Goal: Use online tool/utility: Utilize a website feature to perform a specific function

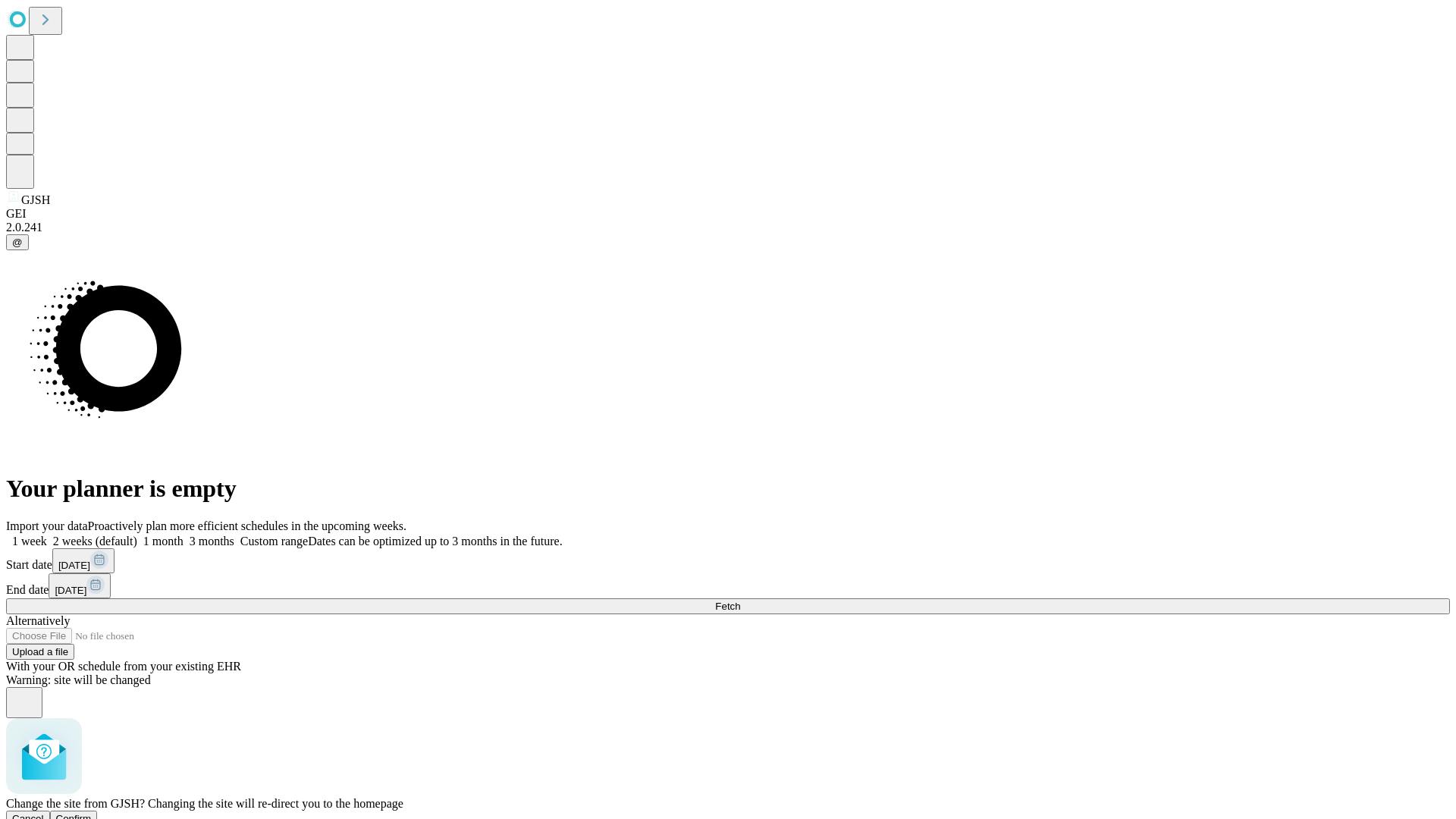
click at [92, 813] on span "Confirm" at bounding box center [73, 819] width 35 height 11
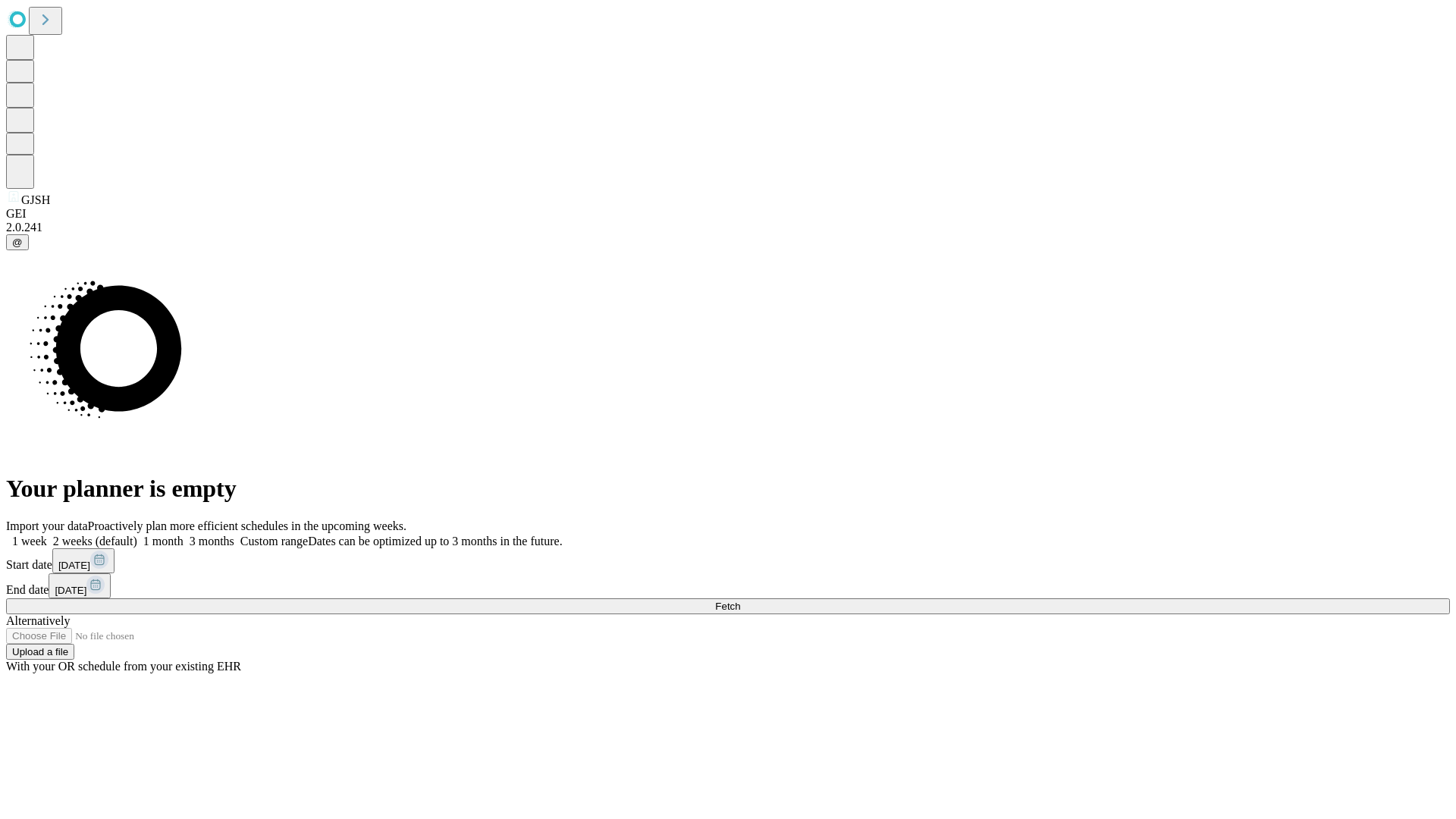
click at [47, 534] on label "1 week" at bounding box center [27, 541] width 41 height 13
click at [740, 600] on span "Fetch" at bounding box center [728, 606] width 25 height 11
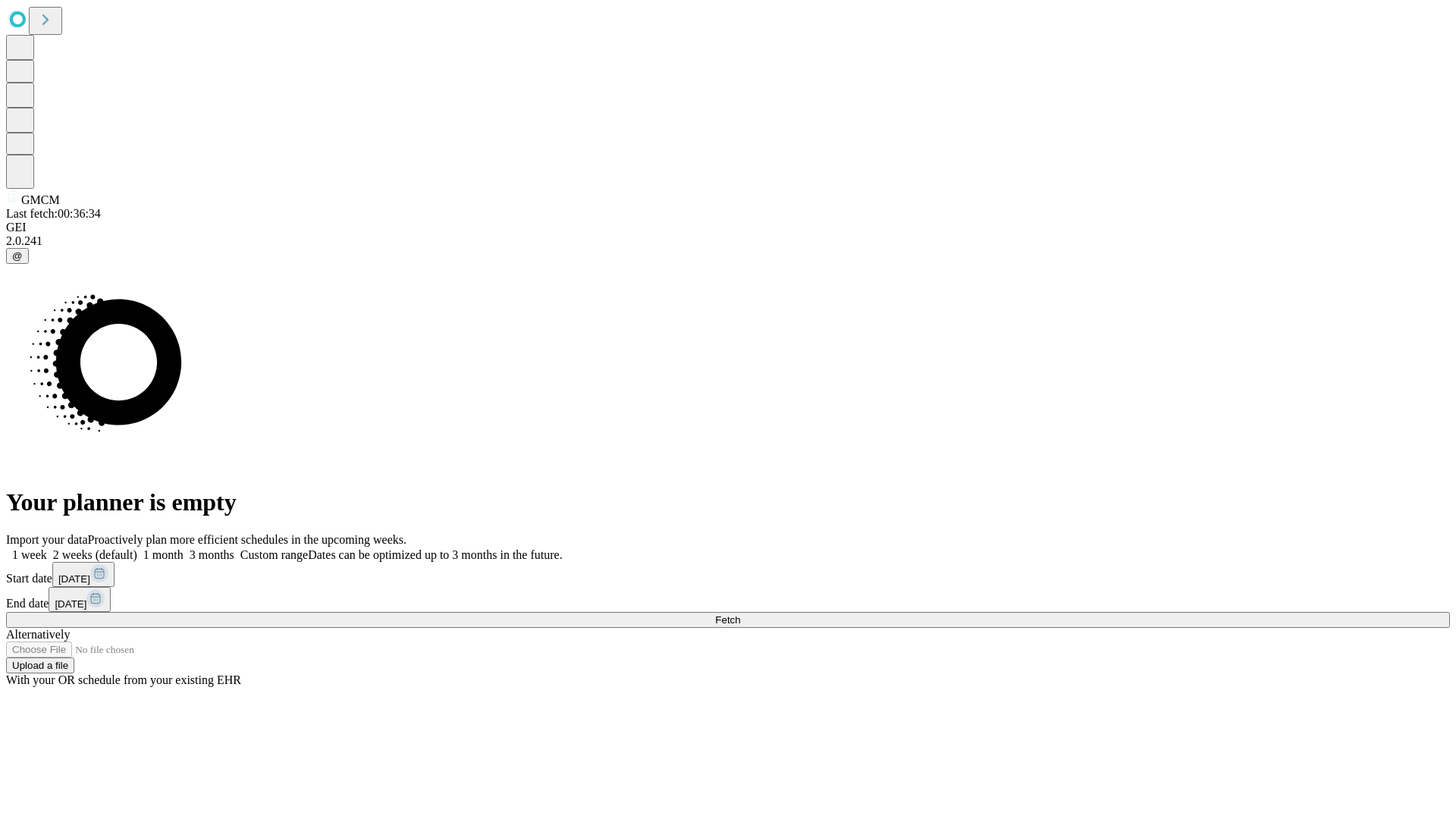
click at [740, 615] on span "Fetch" at bounding box center [728, 620] width 25 height 11
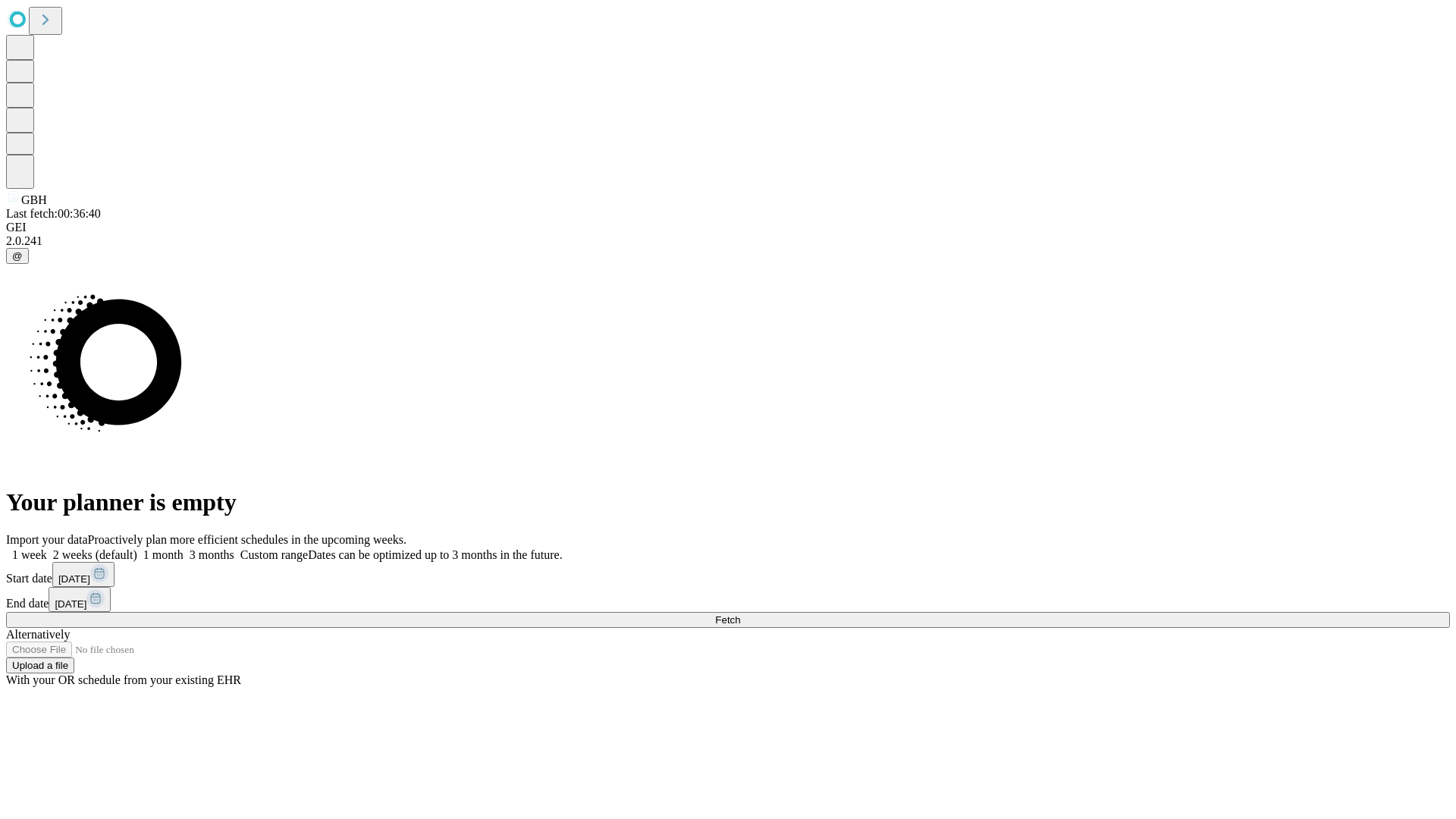
click at [47, 549] on label "1 week" at bounding box center [27, 555] width 41 height 13
click at [740, 615] on span "Fetch" at bounding box center [728, 620] width 25 height 11
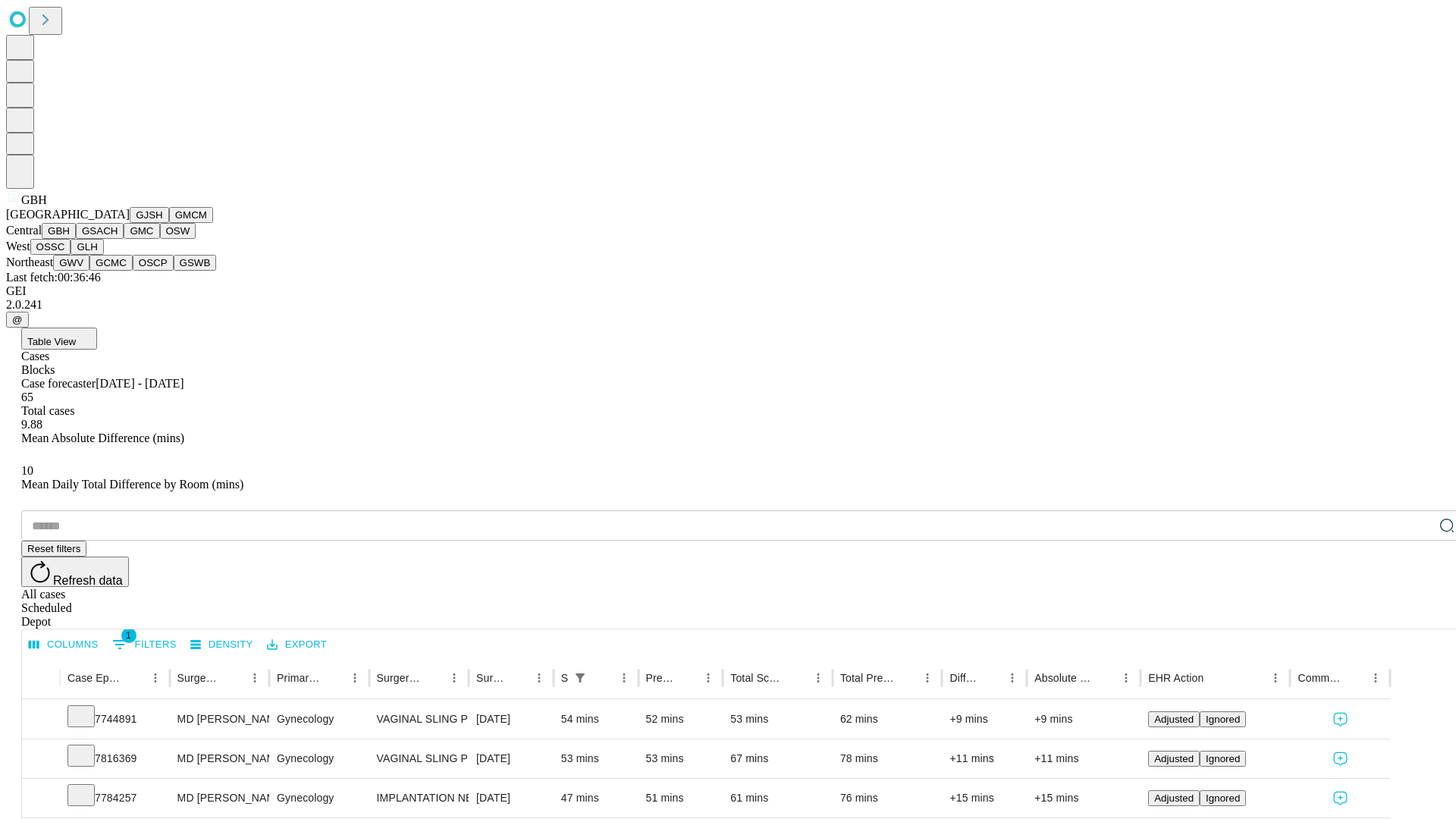
click at [118, 239] on button "GSACH" at bounding box center [100, 231] width 48 height 16
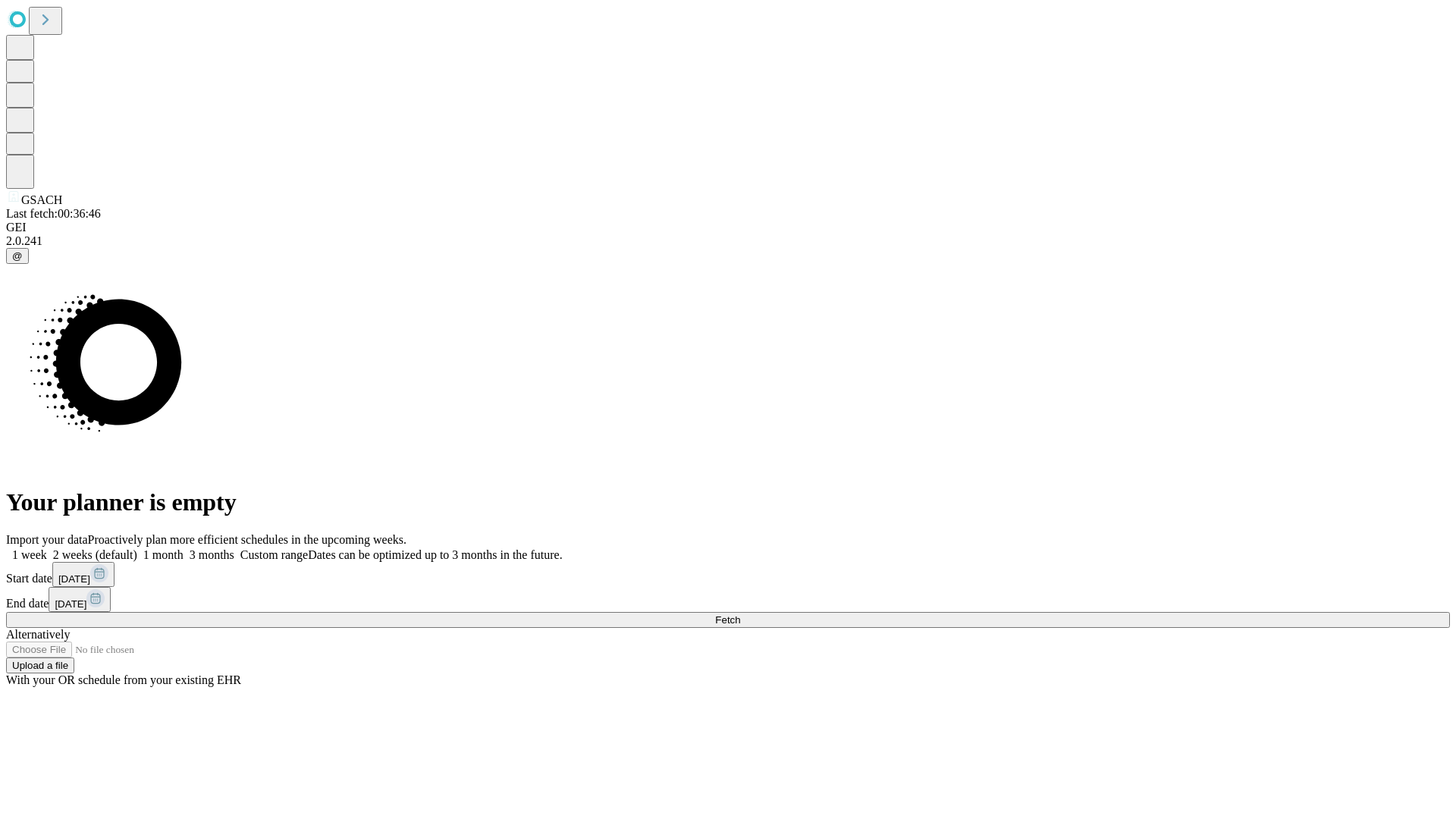
click at [47, 549] on label "1 week" at bounding box center [27, 555] width 41 height 13
click at [740, 615] on span "Fetch" at bounding box center [728, 620] width 25 height 11
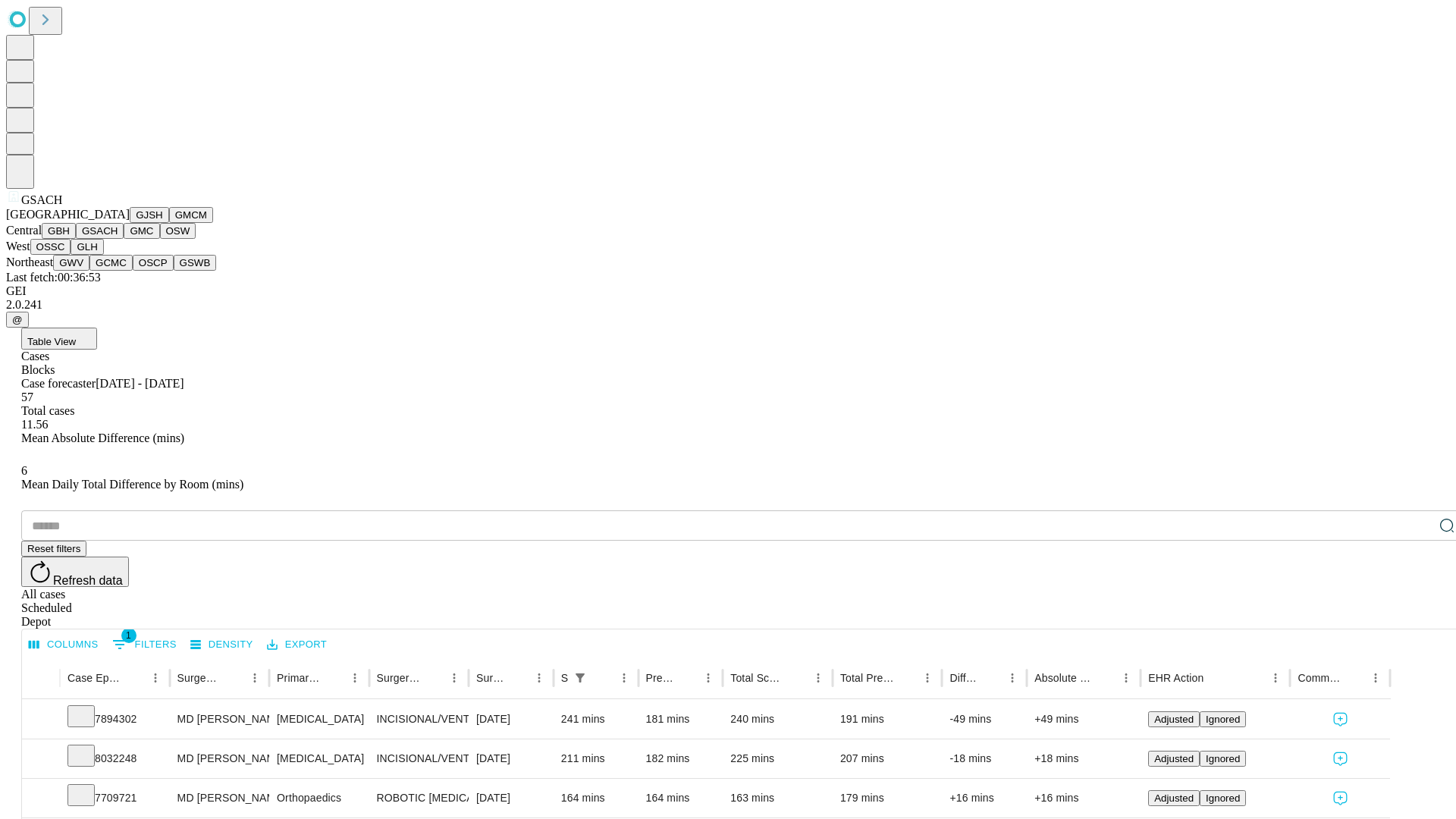
click at [123, 239] on button "GMC" at bounding box center [141, 231] width 35 height 16
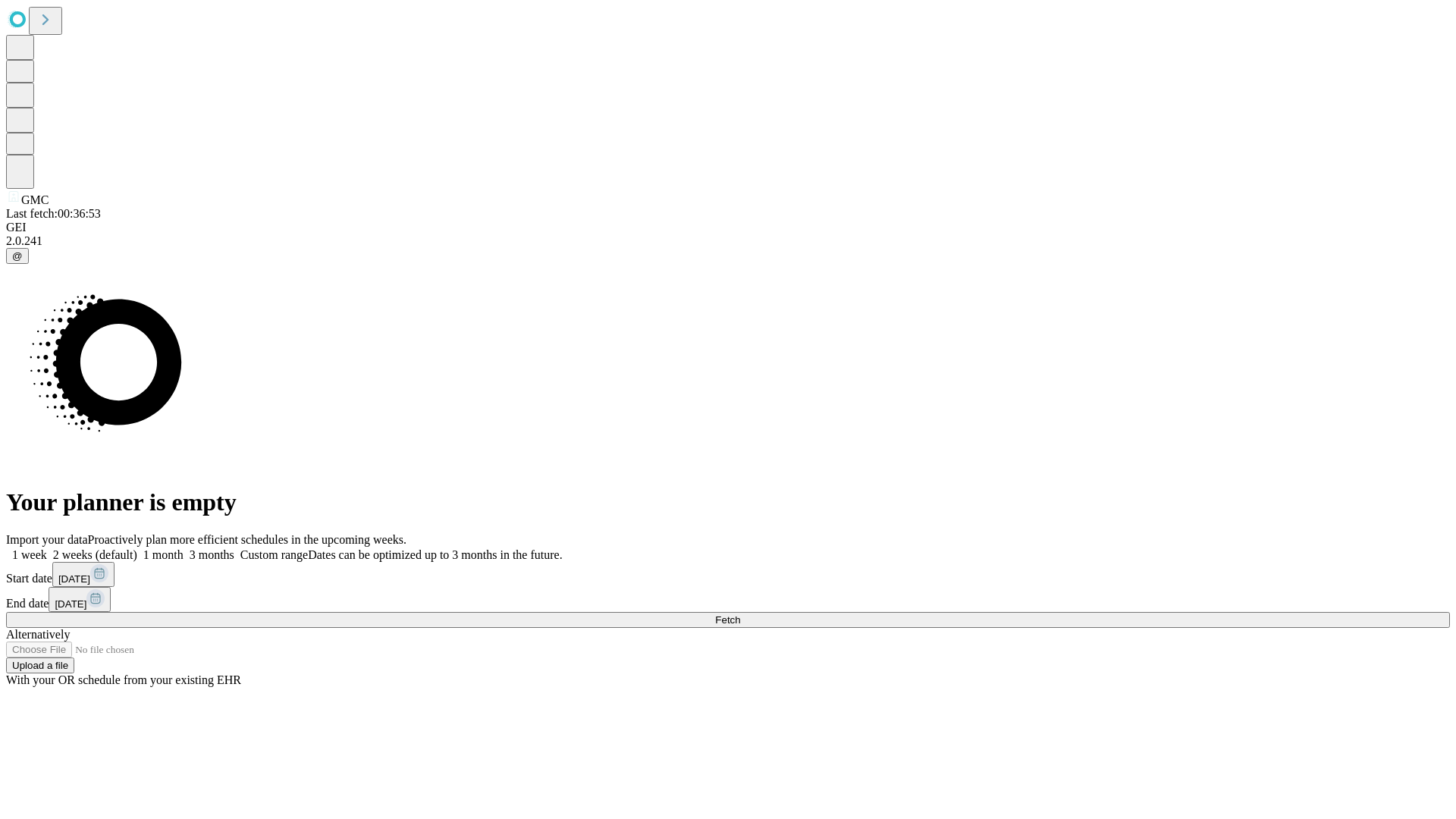
click at [47, 549] on label "1 week" at bounding box center [27, 555] width 41 height 13
click at [740, 615] on span "Fetch" at bounding box center [728, 620] width 25 height 11
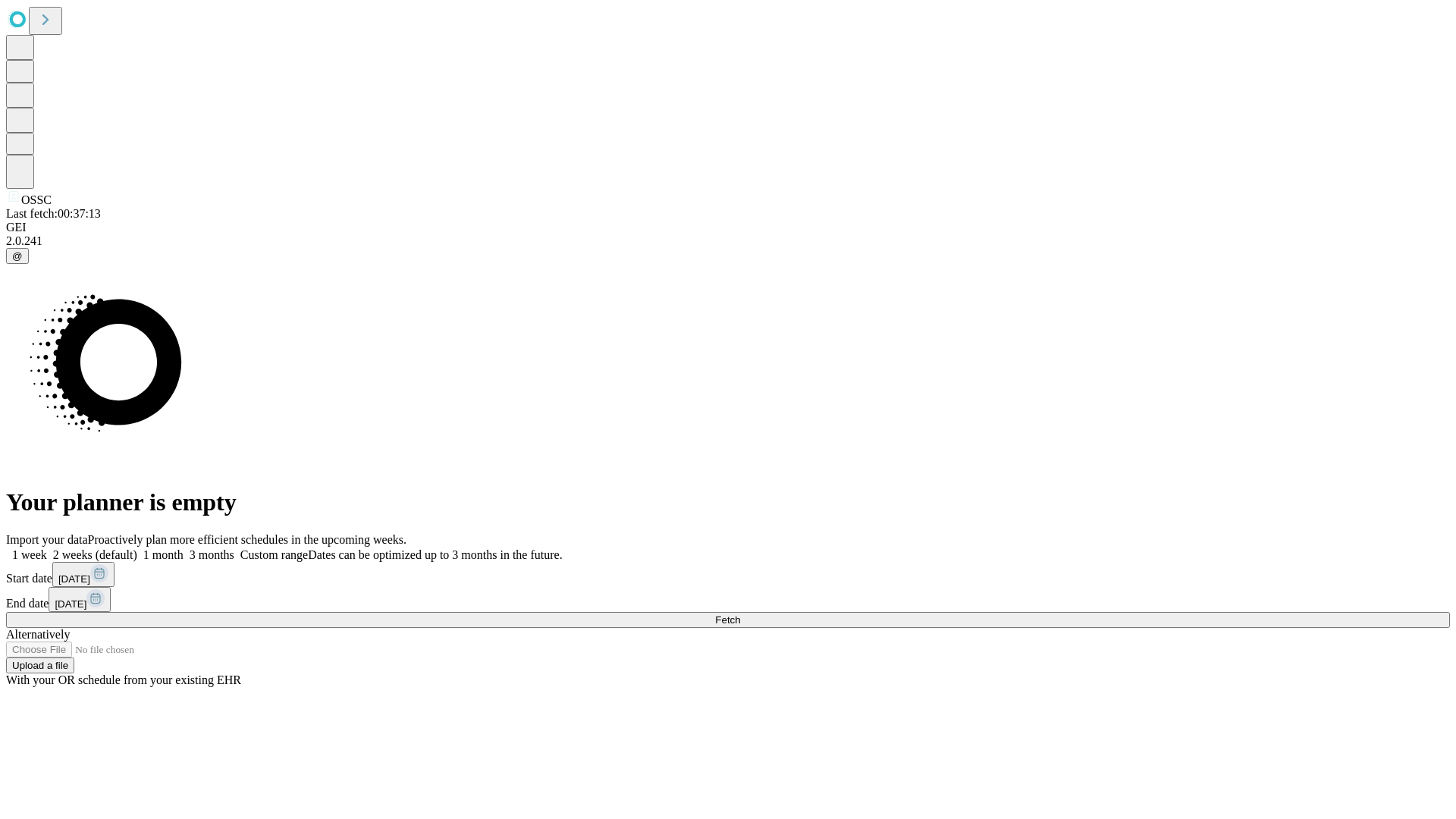
click at [47, 549] on label "1 week" at bounding box center [27, 555] width 41 height 13
click at [740, 615] on span "Fetch" at bounding box center [728, 620] width 25 height 11
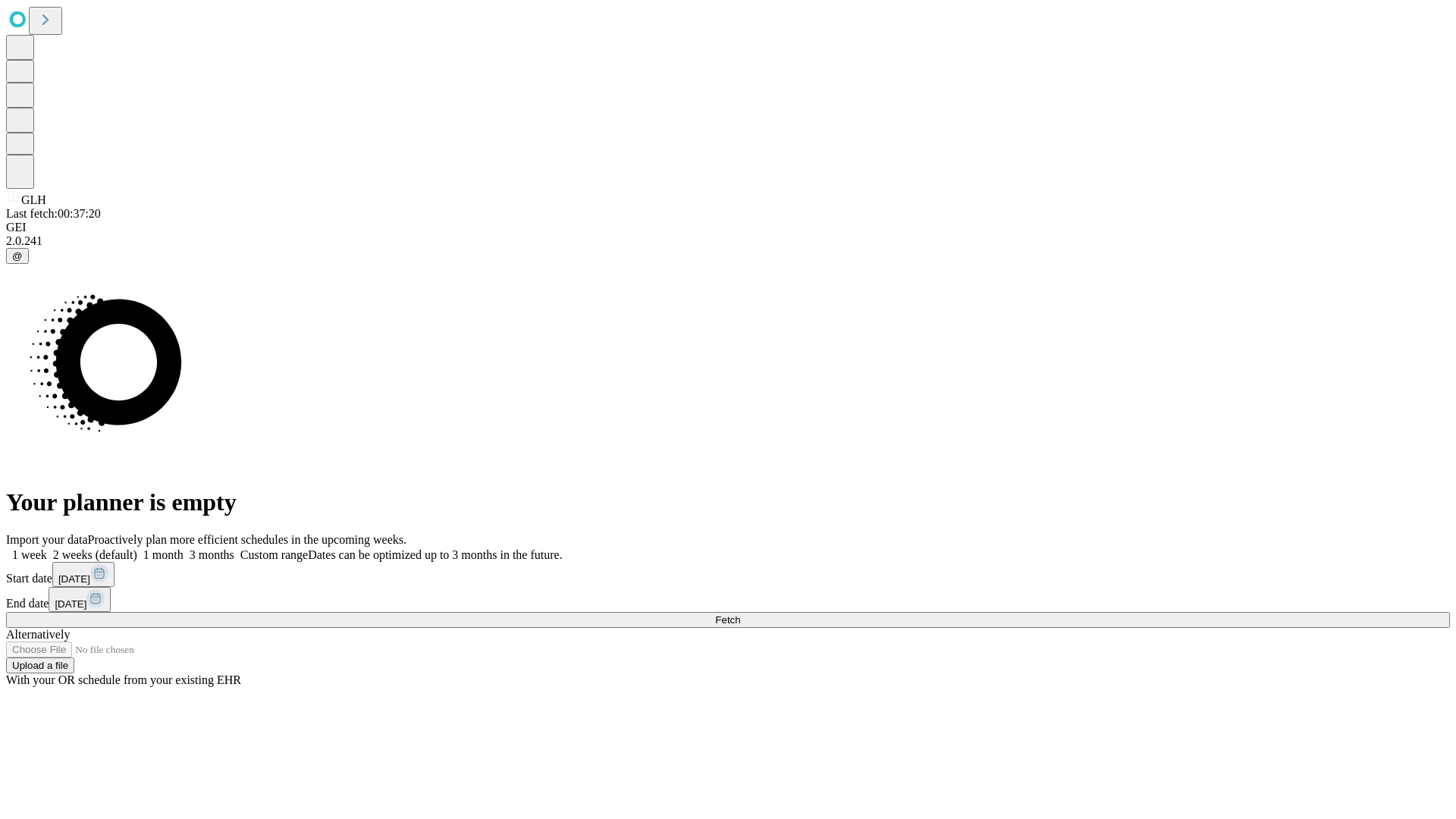
click at [740, 615] on span "Fetch" at bounding box center [728, 620] width 25 height 11
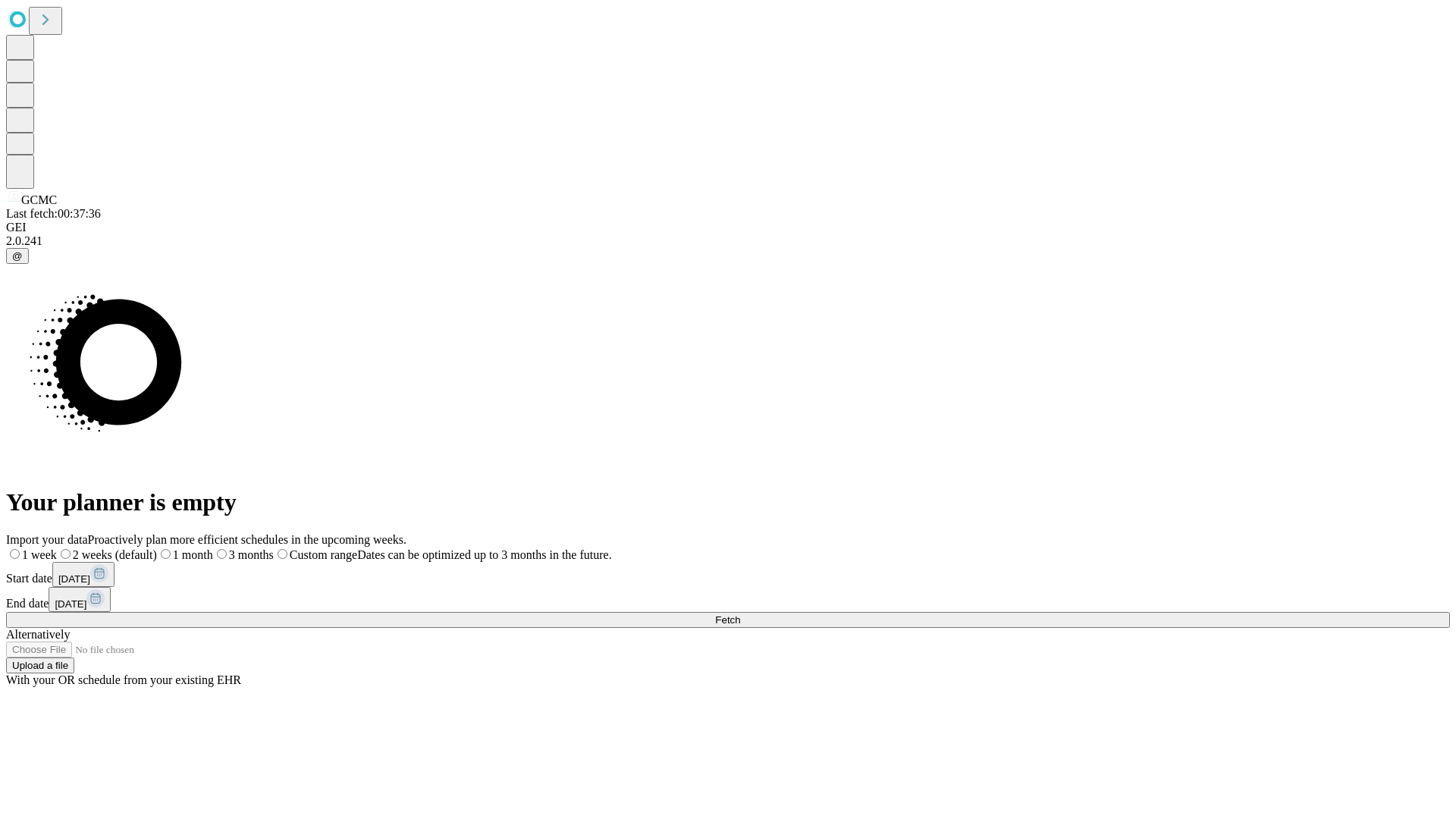
click at [57, 549] on label "1 week" at bounding box center [31, 555] width 51 height 13
click at [740, 615] on span "Fetch" at bounding box center [728, 620] width 25 height 11
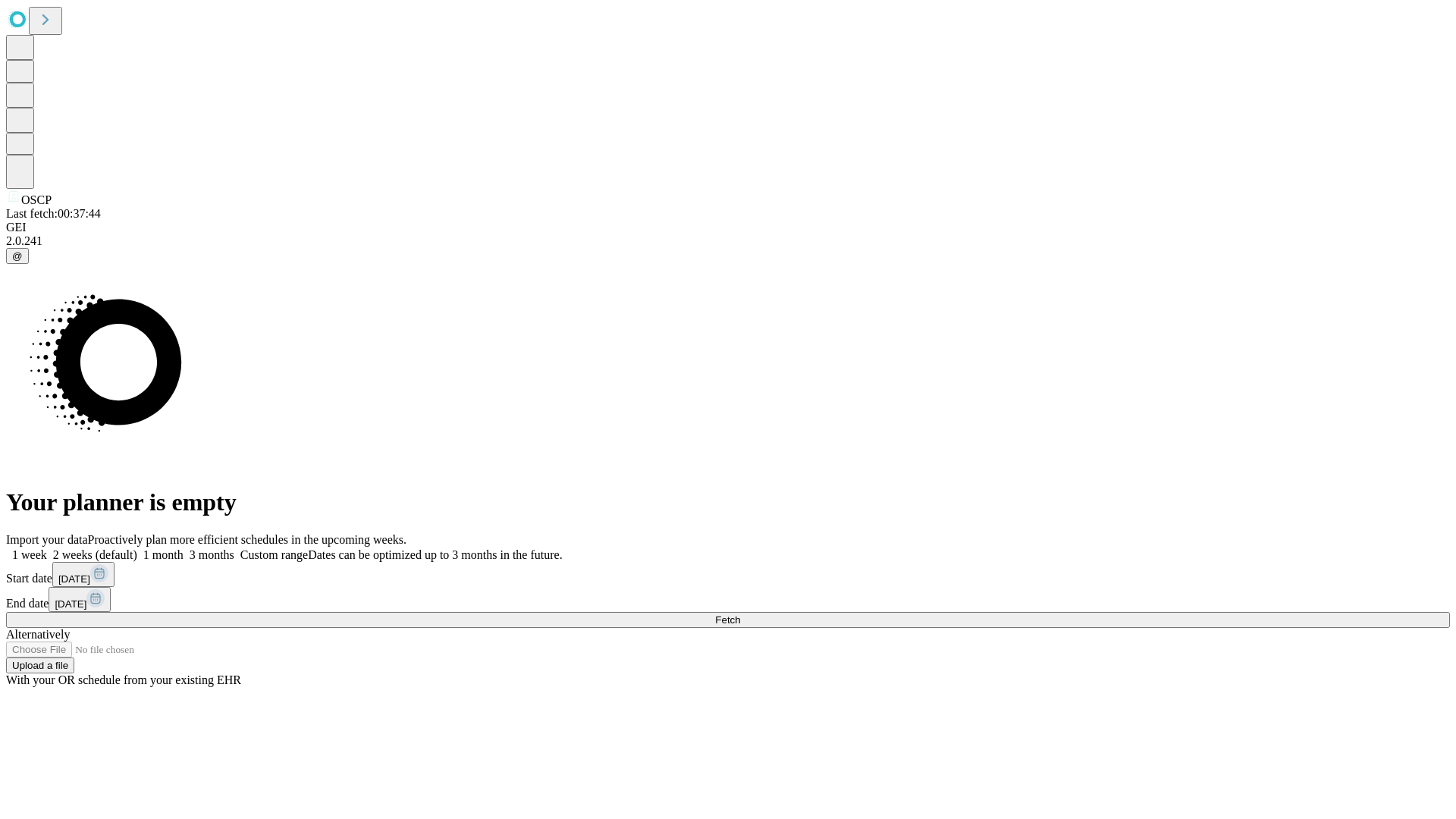
click at [47, 549] on label "1 week" at bounding box center [27, 555] width 41 height 13
click at [740, 615] on span "Fetch" at bounding box center [728, 620] width 25 height 11
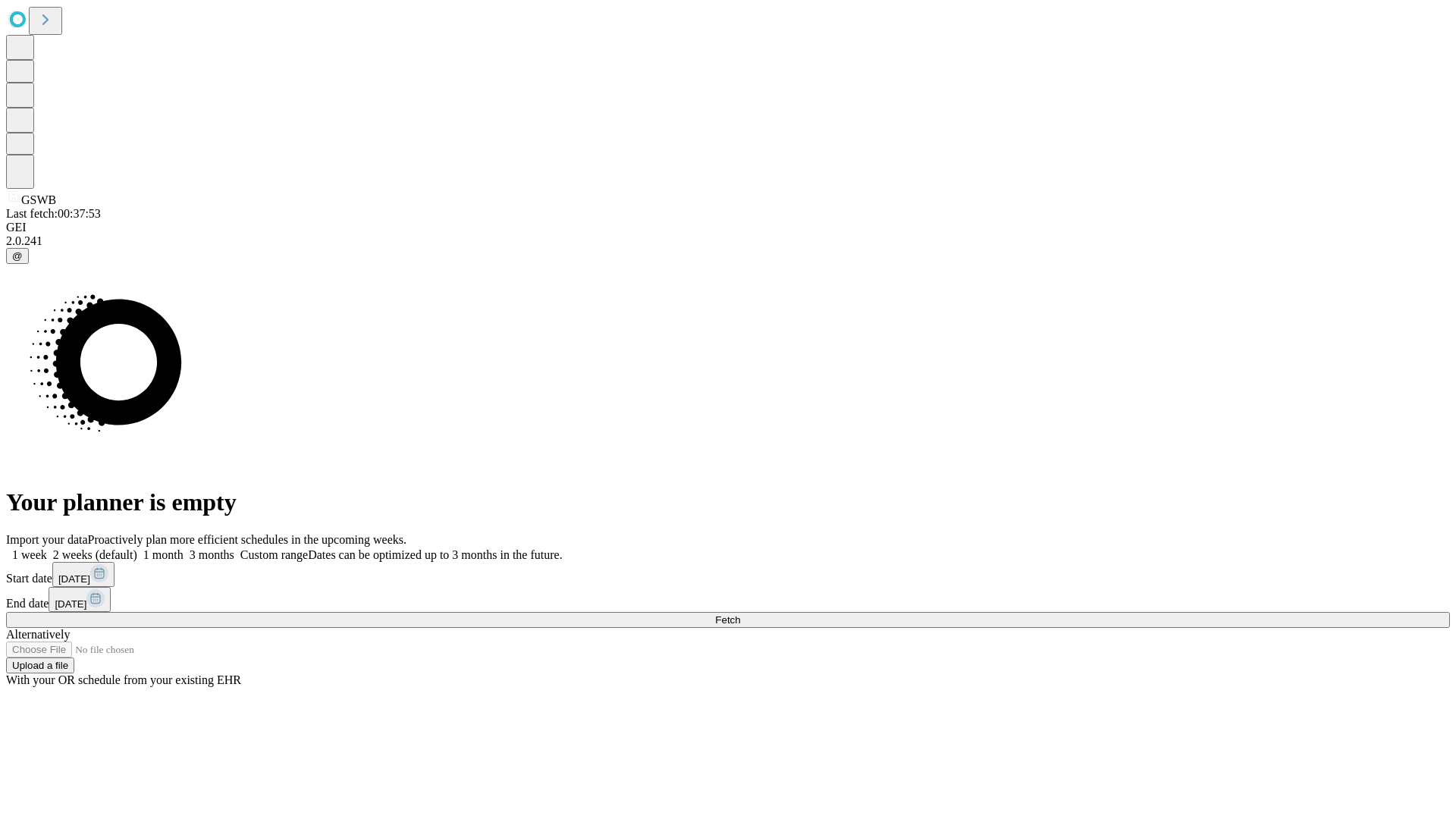
click at [740, 615] on span "Fetch" at bounding box center [728, 620] width 25 height 11
